Goal: Information Seeking & Learning: Learn about a topic

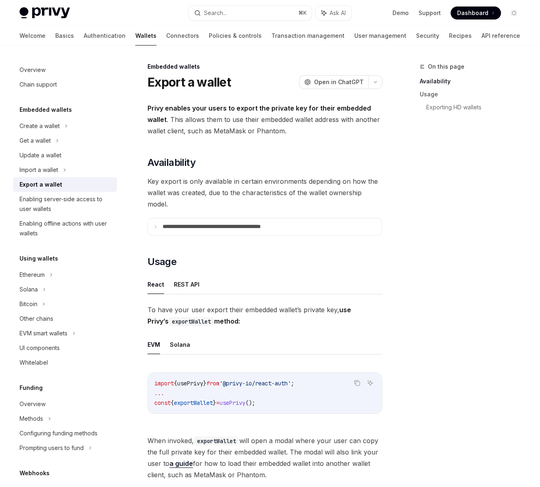
type textarea "*"
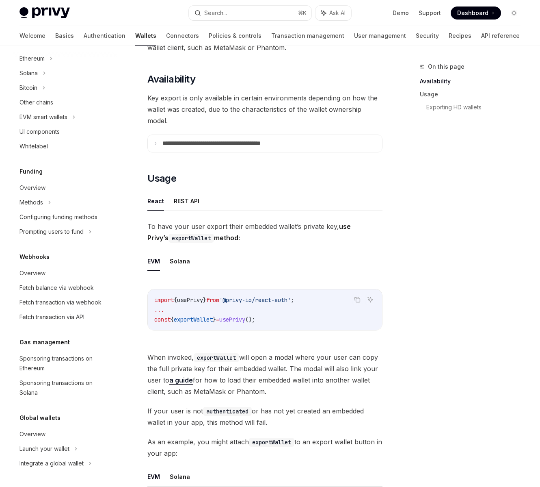
scroll to position [85, 0]
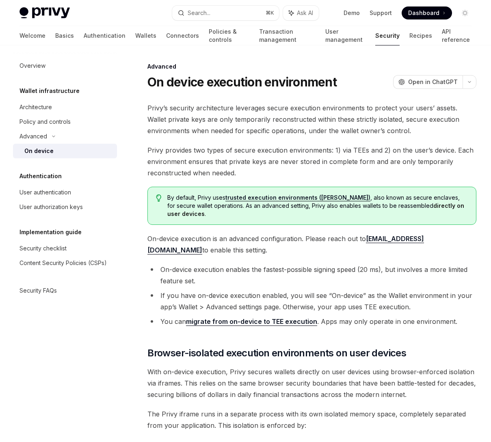
type textarea "*"
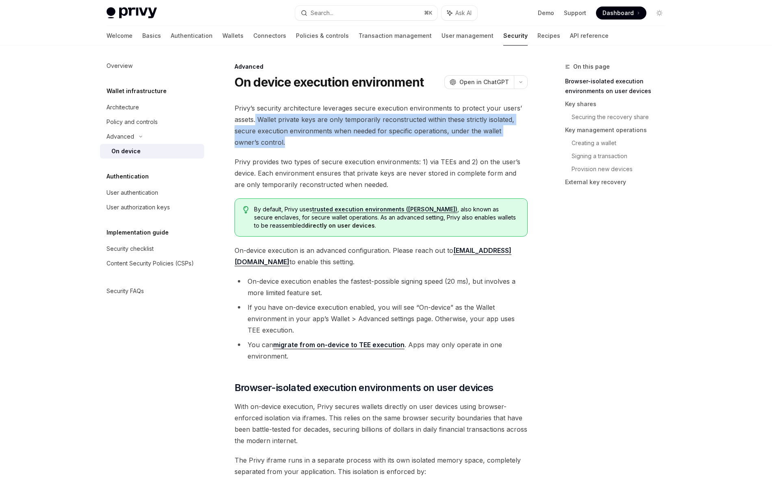
drag, startPoint x: 257, startPoint y: 116, endPoint x: 285, endPoint y: 144, distance: 39.9
click at [285, 144] on span "Privy’s security architecture leverages secure execution environments to protec…" at bounding box center [380, 125] width 293 height 46
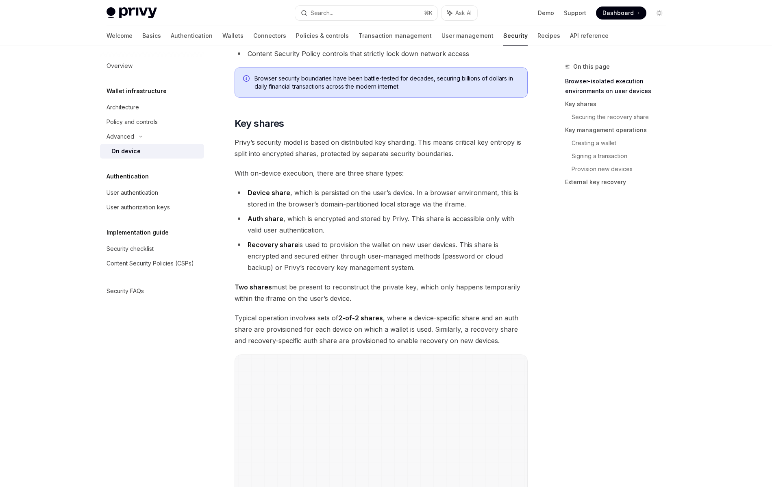
scroll to position [486, 0]
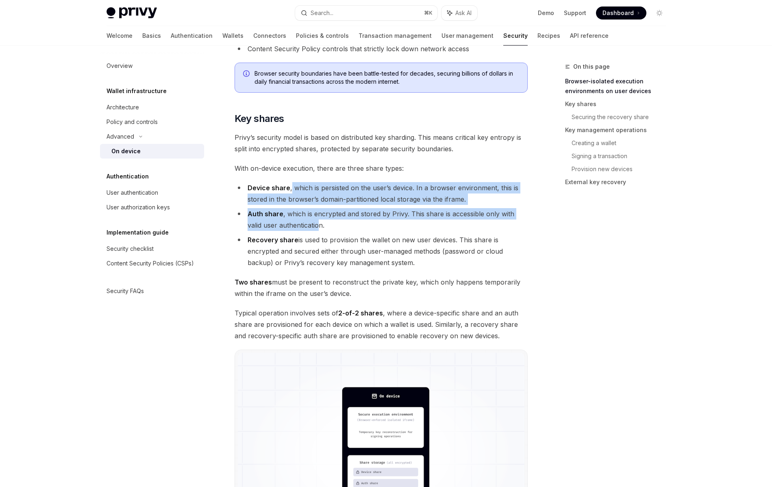
drag, startPoint x: 290, startPoint y: 188, endPoint x: 317, endPoint y: 223, distance: 44.5
click at [317, 223] on ul "Device share , which is persisted on the user’s device. In a browser environmen…" at bounding box center [380, 225] width 293 height 86
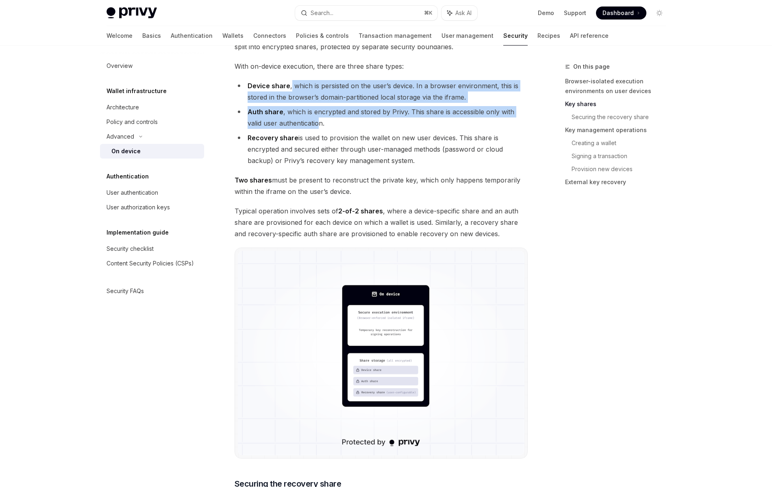
scroll to position [596, 0]
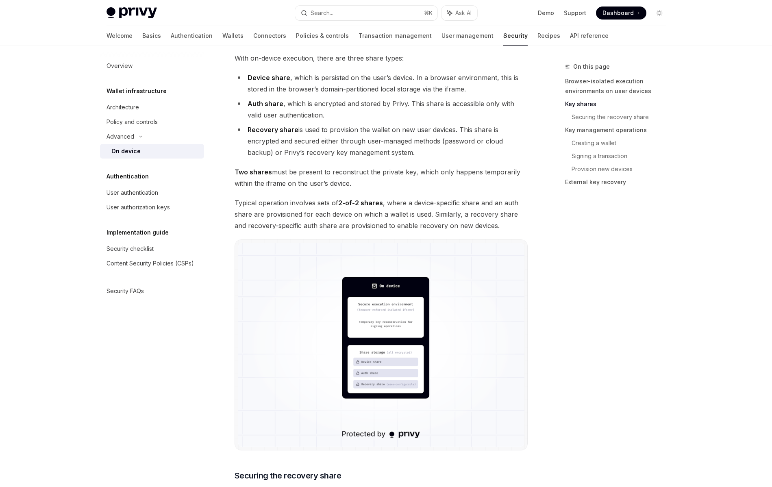
click at [314, 145] on li "Recovery share is used to provision the wallet on new user devices. This share …" at bounding box center [380, 141] width 293 height 34
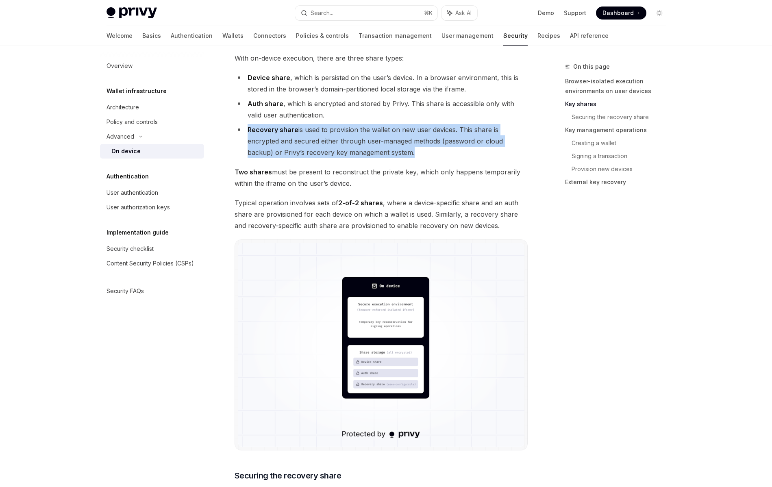
scroll to position [578, 0]
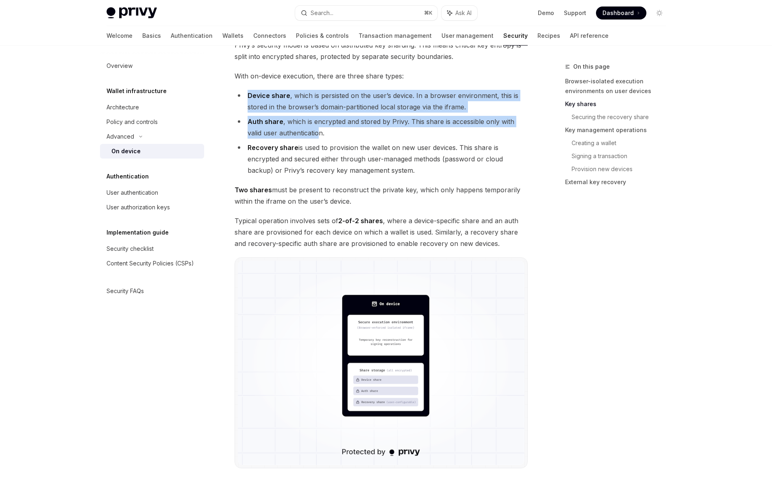
drag, startPoint x: 319, startPoint y: 131, endPoint x: 255, endPoint y: 83, distance: 80.0
drag, startPoint x: 252, startPoint y: 84, endPoint x: 341, endPoint y: 140, distance: 105.0
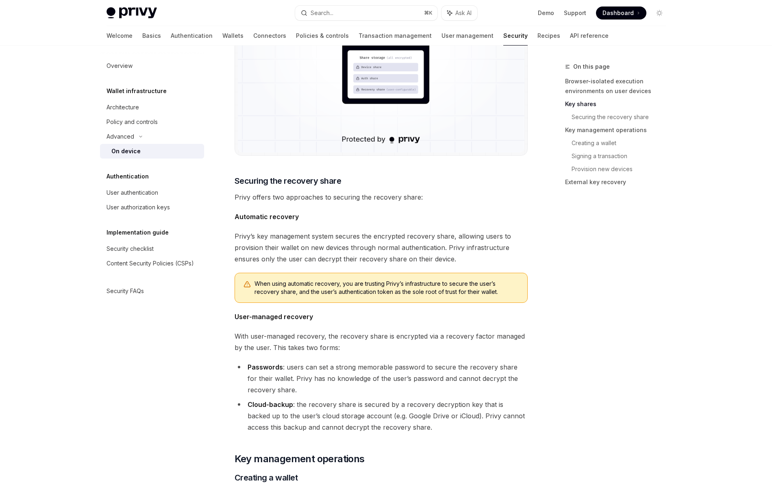
scroll to position [904, 0]
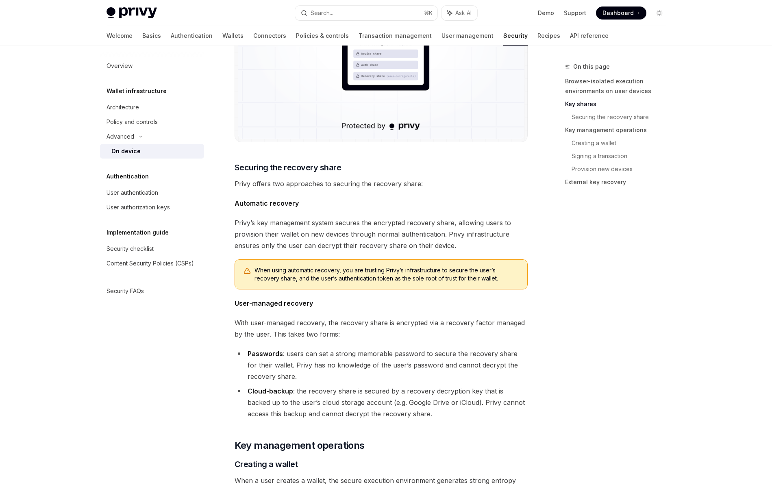
click at [357, 227] on span "Privy’s key management system secures the encrypted recovery share, allowing us…" at bounding box center [380, 234] width 293 height 34
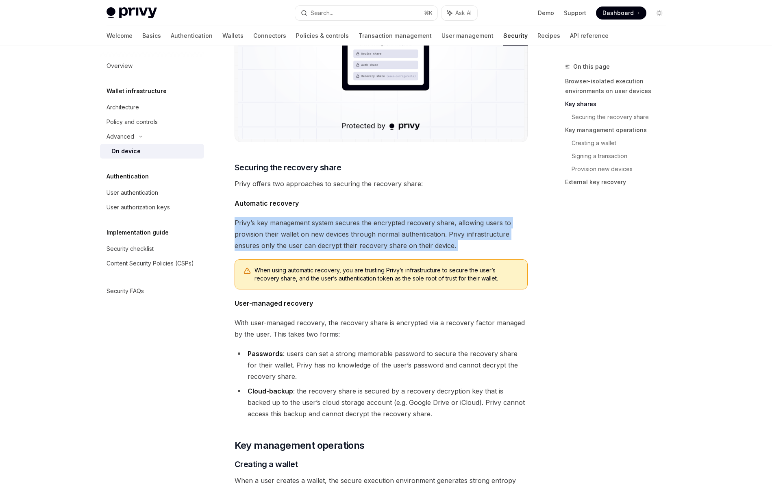
click at [357, 227] on span "Privy’s key management system secures the encrypted recovery share, allowing us…" at bounding box center [380, 234] width 293 height 34
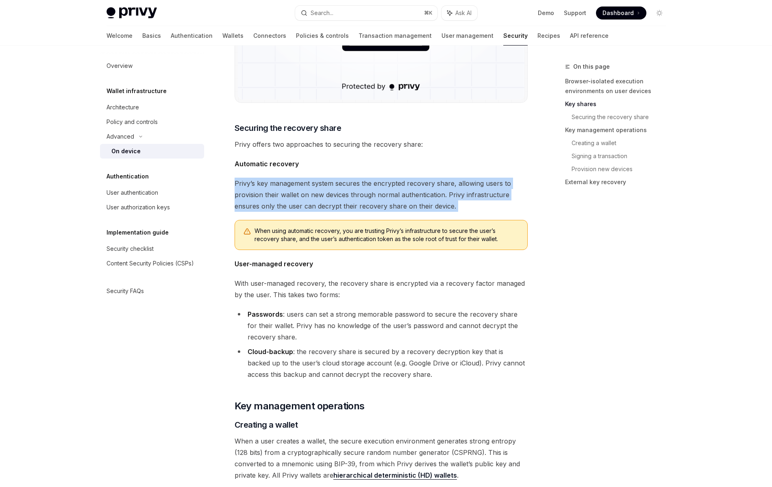
scroll to position [944, 0]
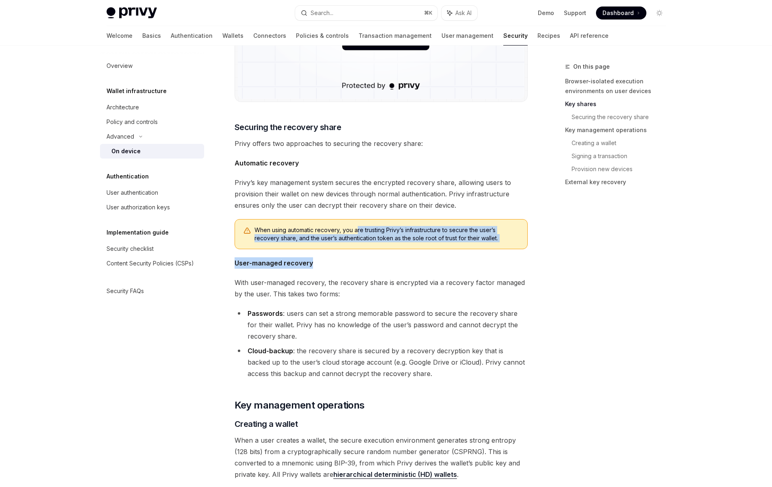
drag, startPoint x: 357, startPoint y: 227, endPoint x: 367, endPoint y: 265, distance: 39.0
click at [367, 265] on div "Privy’s security architecture leverages secure execution environments to protec…" at bounding box center [380, 344] width 293 height 2373
click at [367, 265] on span "User-managed recovery" at bounding box center [380, 262] width 293 height 11
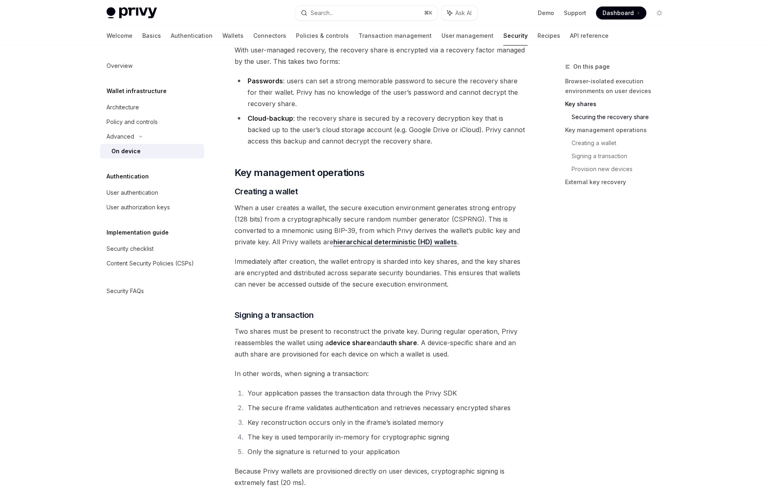
scroll to position [1184, 0]
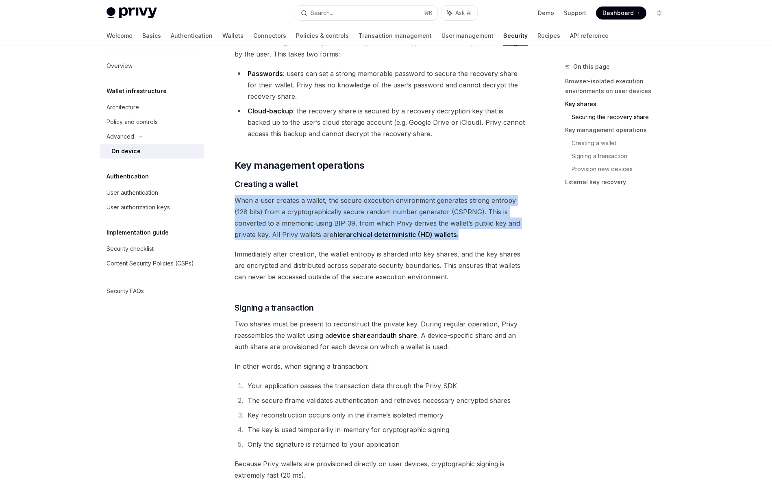
drag, startPoint x: 233, startPoint y: 203, endPoint x: 483, endPoint y: 231, distance: 251.1
click at [483, 231] on div "Advanced On device execution environment OpenAI Open in ChatGPT OpenAI Open in …" at bounding box center [304, 145] width 449 height 2534
click at [483, 231] on span "When a user creates a wallet, the secure execution environment generates strong…" at bounding box center [380, 218] width 293 height 46
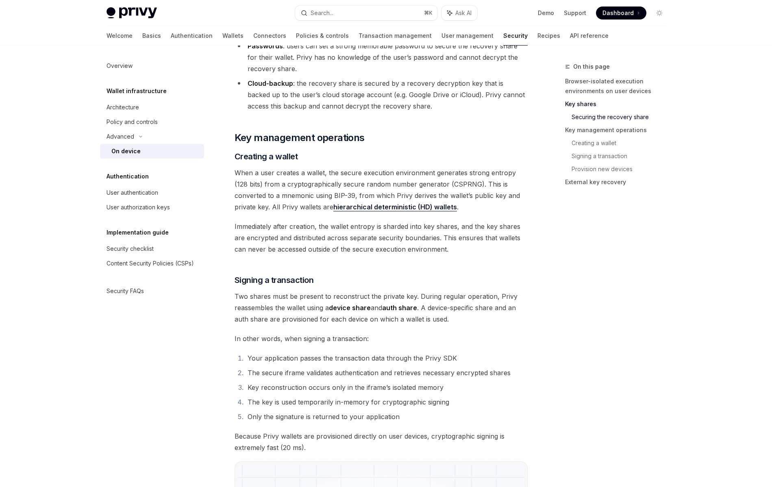
scroll to position [1212, 0]
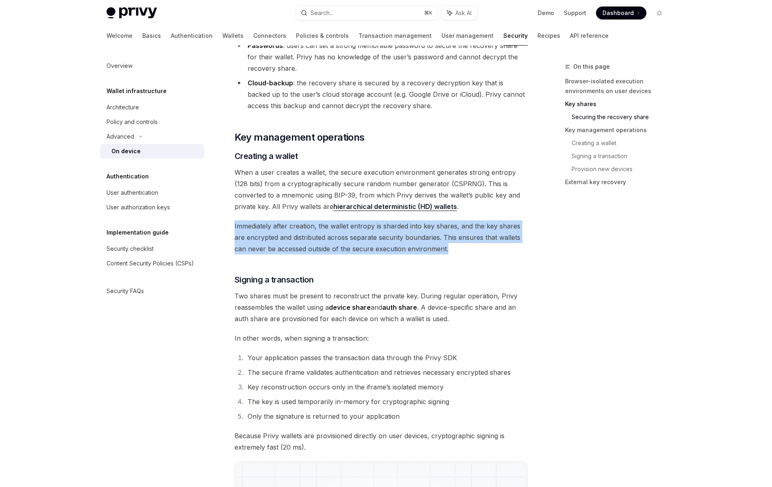
drag, startPoint x: 443, startPoint y: 218, endPoint x: 459, endPoint y: 246, distance: 32.6
click at [459, 246] on div "Privy’s security architecture leverages secure execution environments to protec…" at bounding box center [380, 76] width 293 height 2373
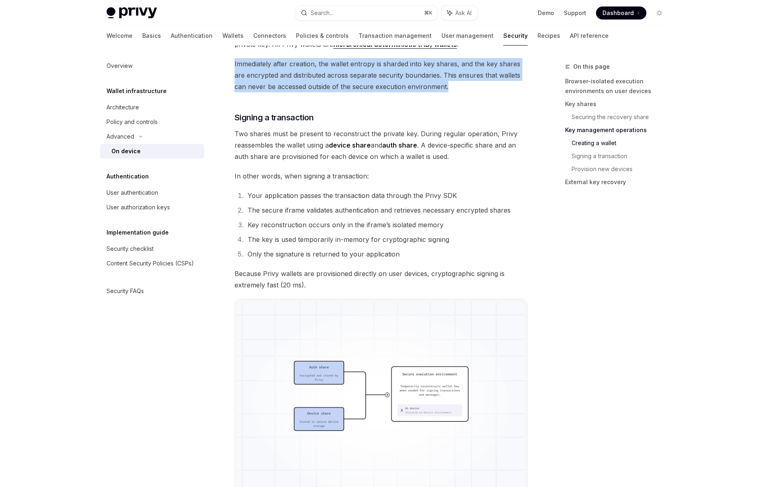
scroll to position [1376, 0]
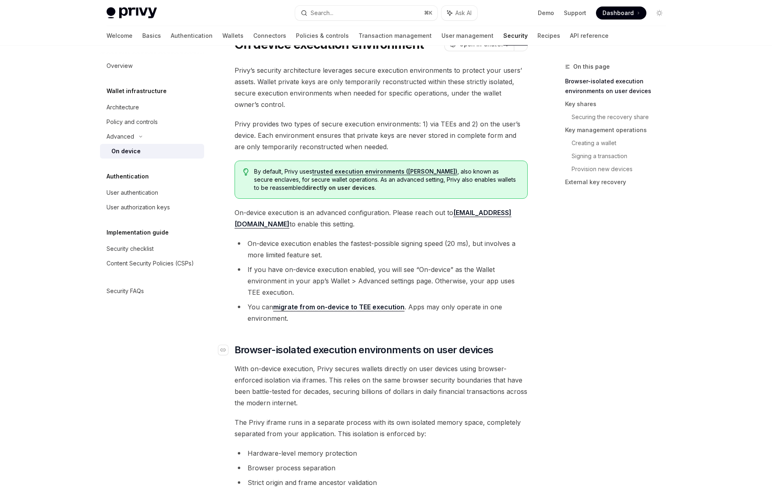
click at [228, 351] on link "​" at bounding box center [226, 349] width 16 height 13
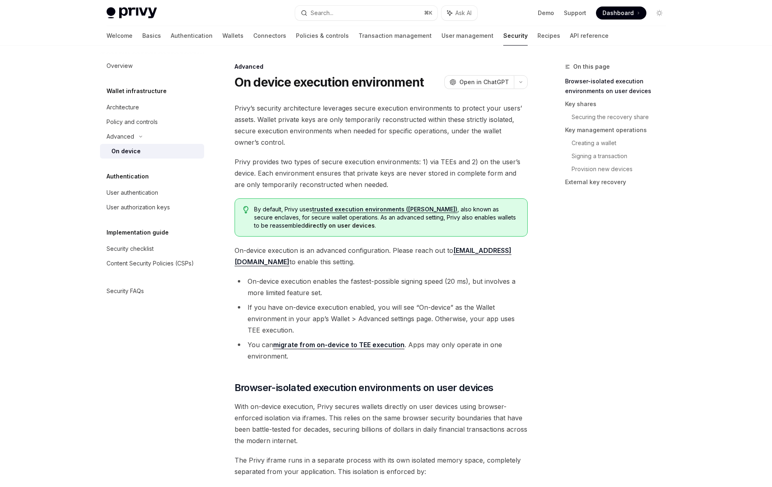
click at [172, 150] on div "On device" at bounding box center [155, 151] width 88 height 10
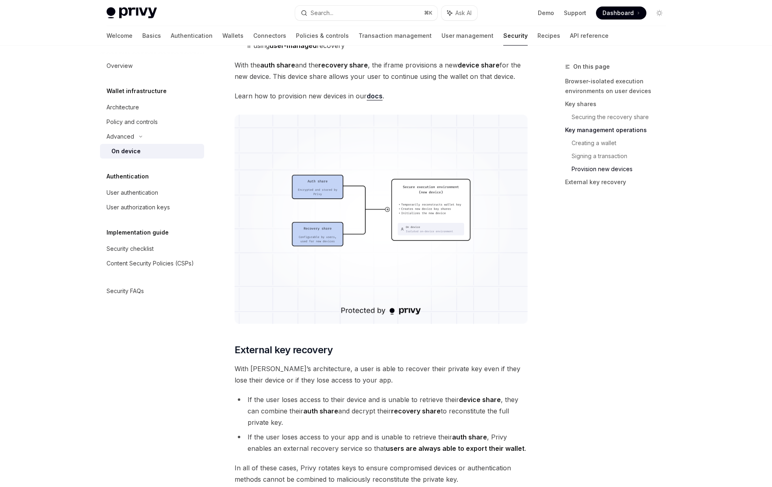
scroll to position [2109, 0]
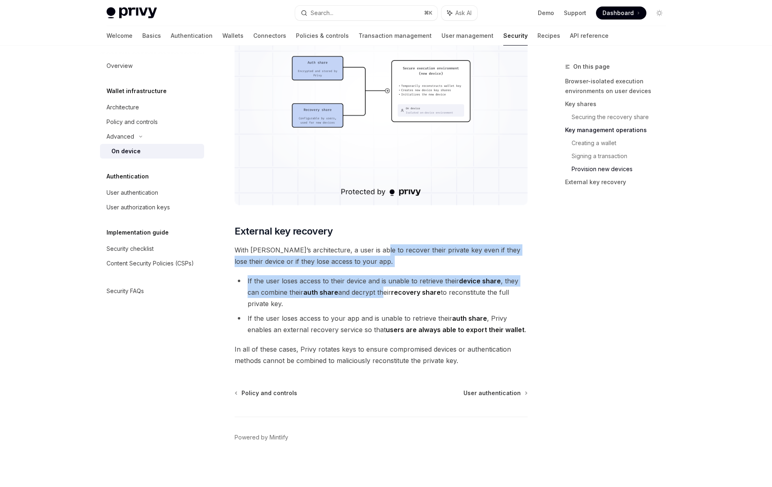
drag, startPoint x: 370, startPoint y: 245, endPoint x: 382, endPoint y: 295, distance: 51.0
click at [382, 295] on li "If the user loses access to their device and is unable to retrieve their device…" at bounding box center [380, 292] width 293 height 34
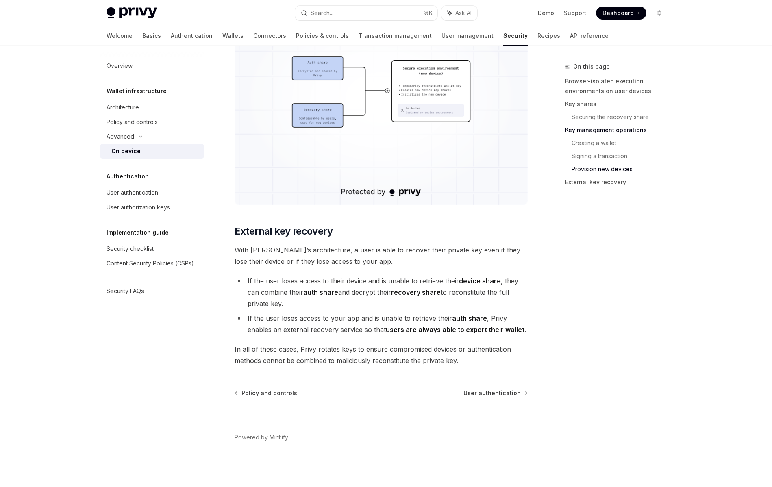
click at [382, 295] on li "If the user loses access to their device and is unable to retrieve their device…" at bounding box center [380, 292] width 293 height 34
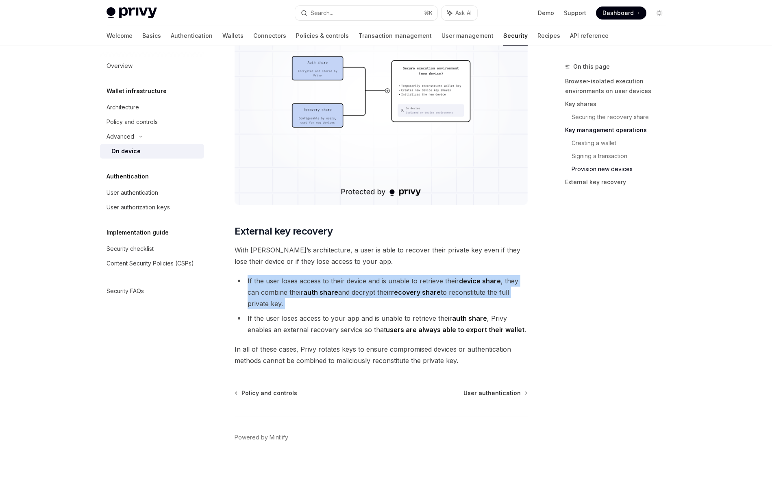
click at [382, 295] on li "If the user loses access to their device and is unable to retrieve their device…" at bounding box center [380, 292] width 293 height 34
click at [357, 295] on li "If the user loses access to their device and is unable to retrieve their device…" at bounding box center [380, 292] width 293 height 34
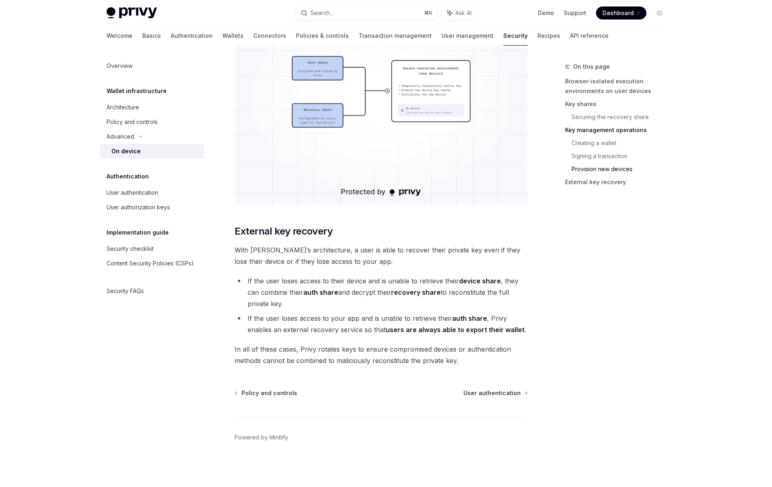
drag, startPoint x: 242, startPoint y: 278, endPoint x: 299, endPoint y: 306, distance: 63.6
click at [299, 306] on li "If the user loses access to their device and is unable to retrieve their device…" at bounding box center [380, 292] width 293 height 34
click at [259, 316] on li "If the user loses access to your app and is unable to retrieve their auth share…" at bounding box center [380, 323] width 293 height 23
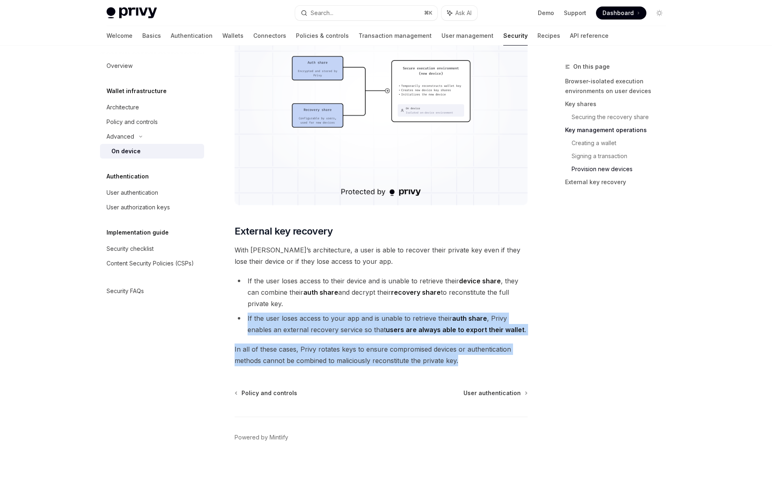
drag, startPoint x: 244, startPoint y: 314, endPoint x: 486, endPoint y: 362, distance: 246.4
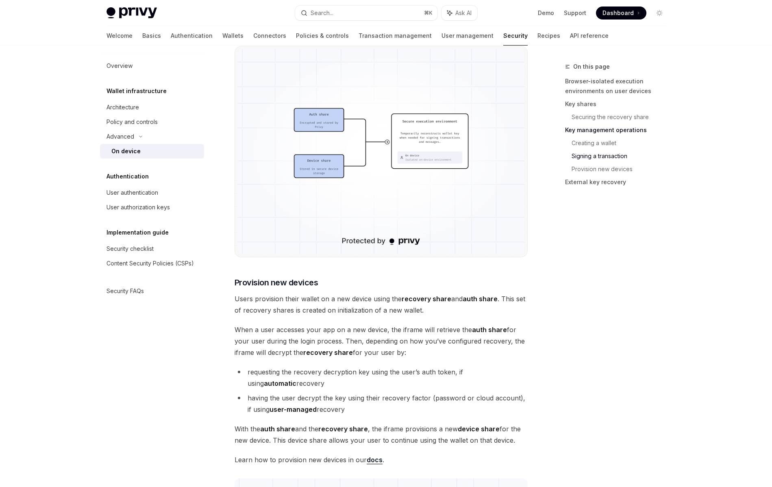
scroll to position [1628, 0]
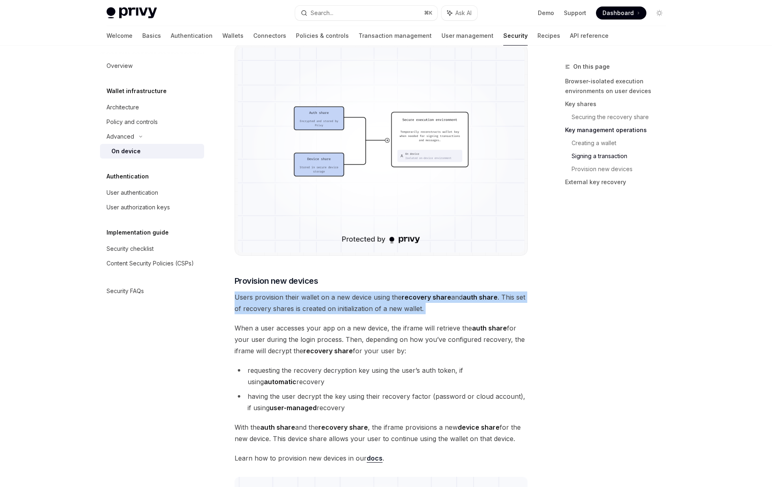
drag, startPoint x: 330, startPoint y: 278, endPoint x: 361, endPoint y: 314, distance: 47.5
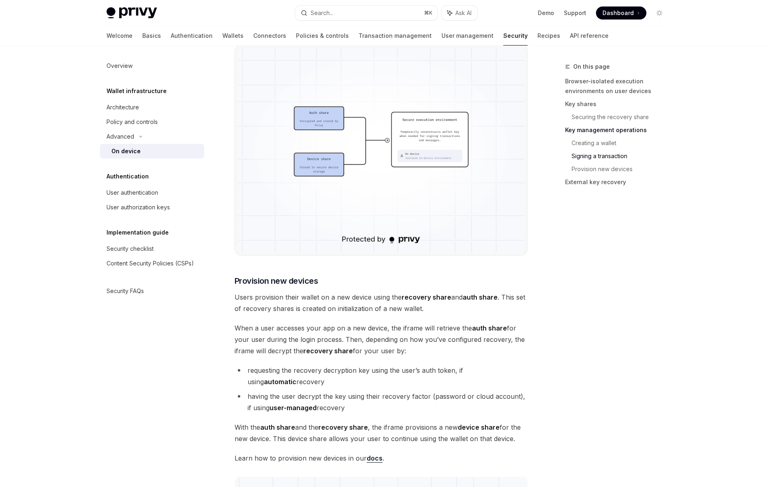
click at [360, 302] on span "Users provision their wallet on a new device using the recovery share and auth …" at bounding box center [380, 302] width 293 height 23
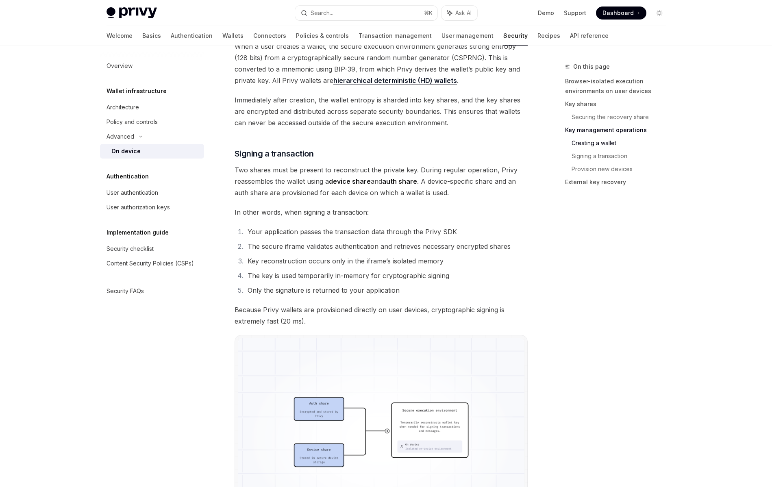
scroll to position [1353, 0]
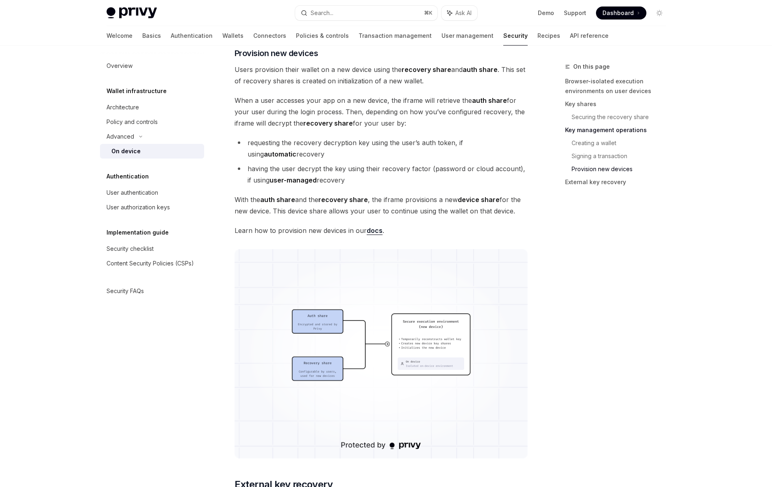
scroll to position [1626, 0]
